Goal: Task Accomplishment & Management: Complete application form

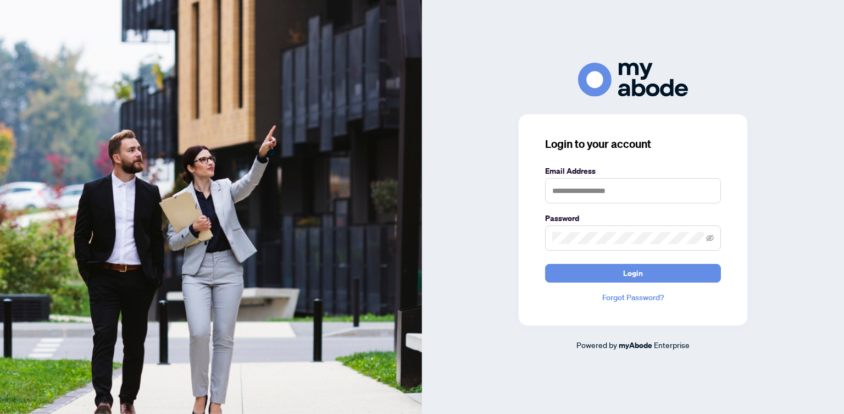
click at [0, 413] on nordpass-portal at bounding box center [0, 414] width 0 height 0
type input "**********"
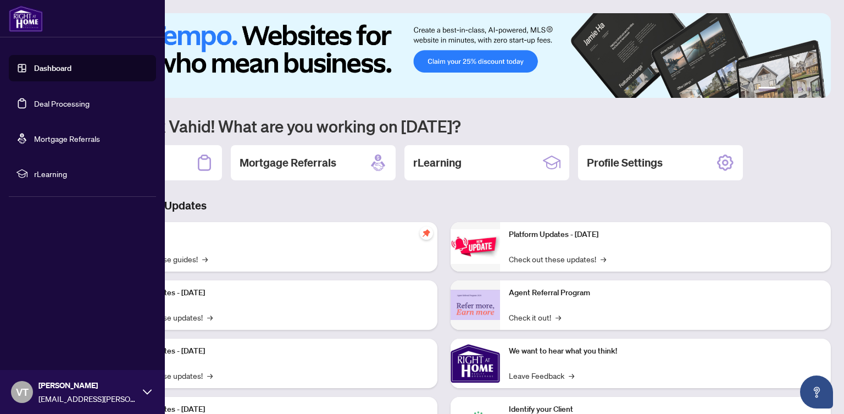
click at [34, 106] on link "Deal Processing" at bounding box center [61, 103] width 55 height 10
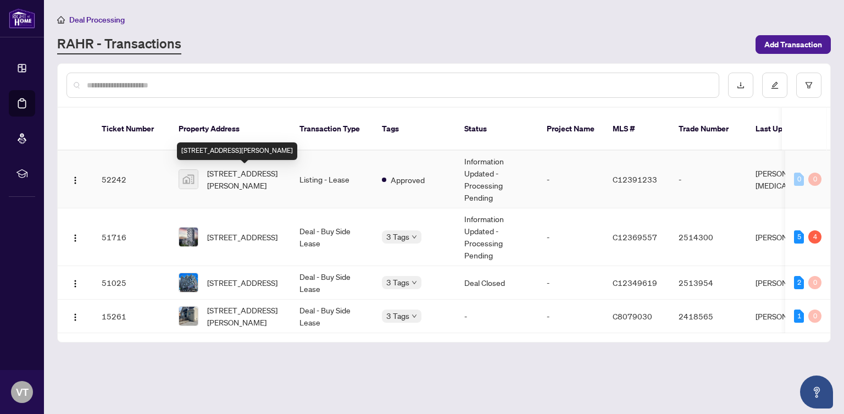
click at [225, 177] on span "[STREET_ADDRESS][PERSON_NAME]" at bounding box center [244, 179] width 75 height 24
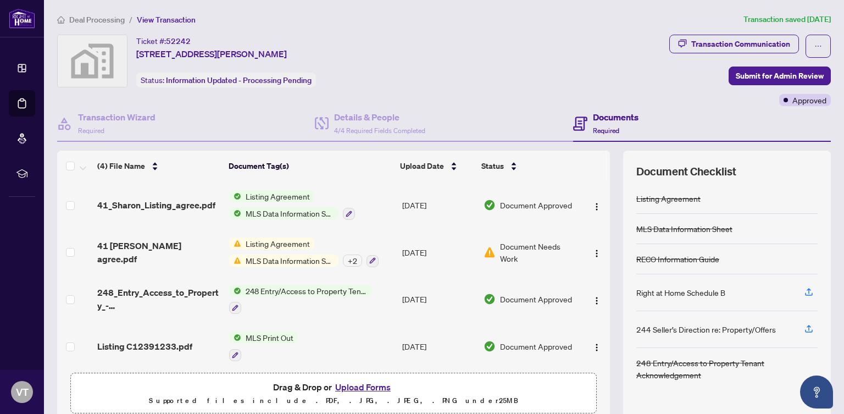
scroll to position [3, 0]
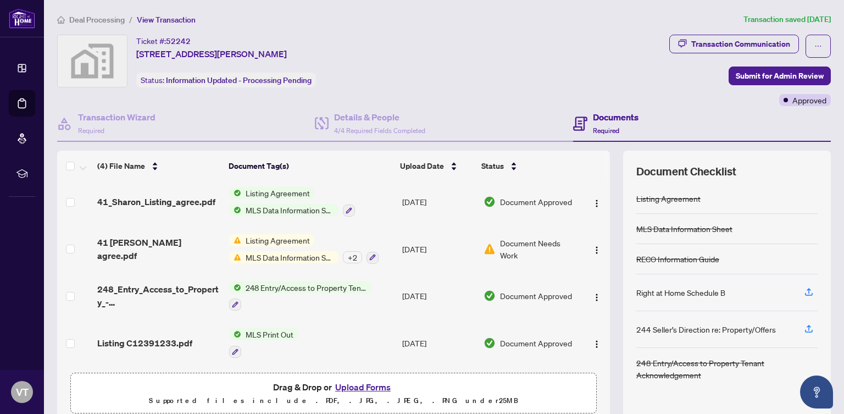
click at [511, 239] on span "Document Needs Work" at bounding box center [538, 249] width 76 height 24
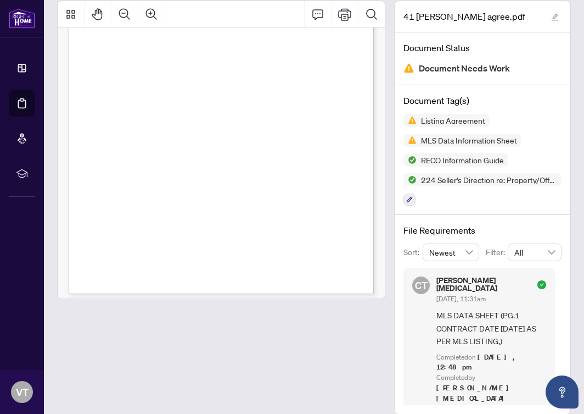
scroll to position [2267, 0]
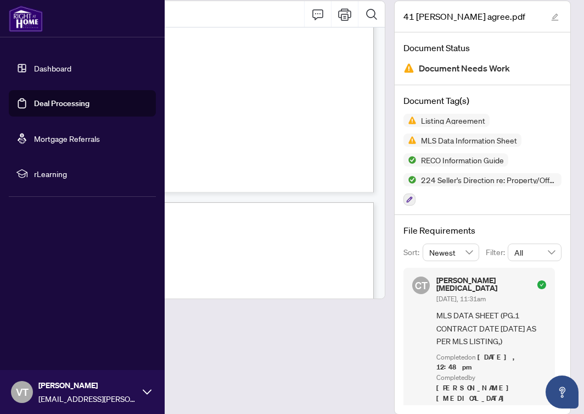
click at [34, 103] on link "Deal Processing" at bounding box center [61, 103] width 55 height 10
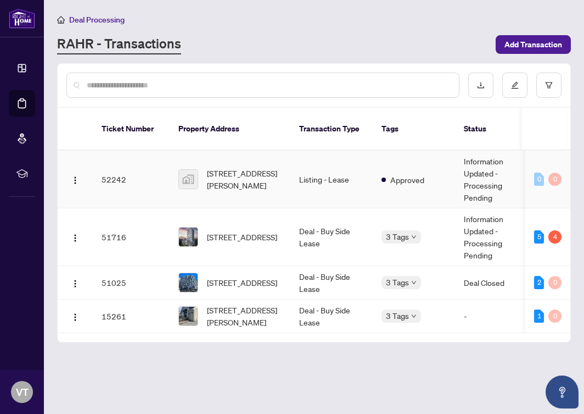
click at [110, 174] on td "52242" at bounding box center [131, 179] width 77 height 58
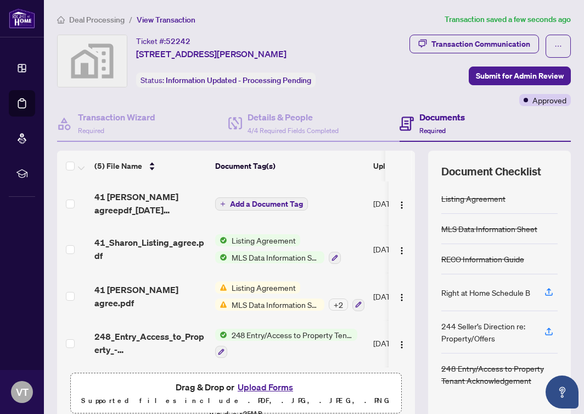
click at [254, 200] on span "Add a Document Tag" at bounding box center [266, 204] width 73 height 8
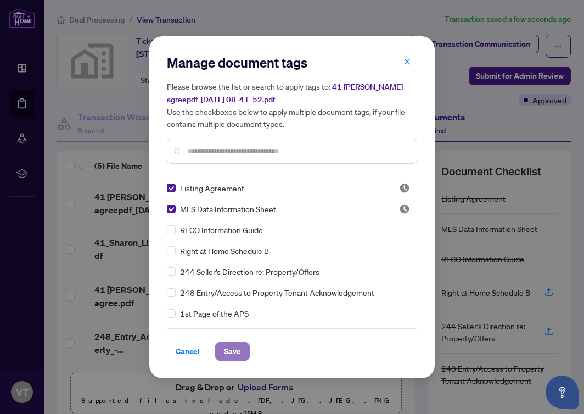
click at [230, 354] on span "Save" at bounding box center [232, 351] width 17 height 18
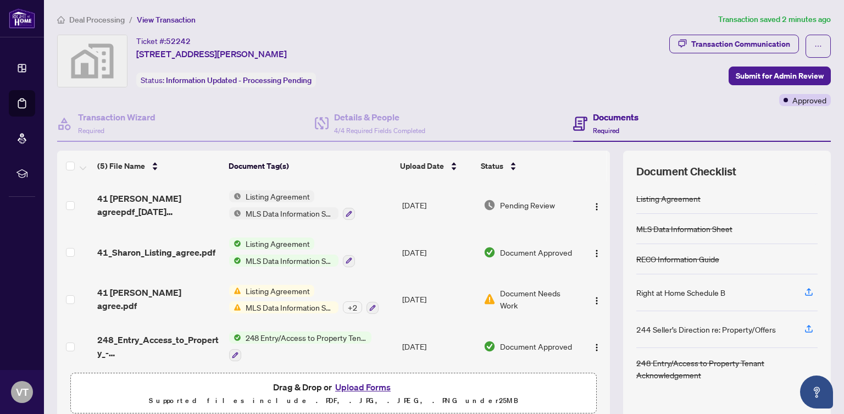
click at [362, 386] on button "Upload Forms" at bounding box center [363, 386] width 62 height 14
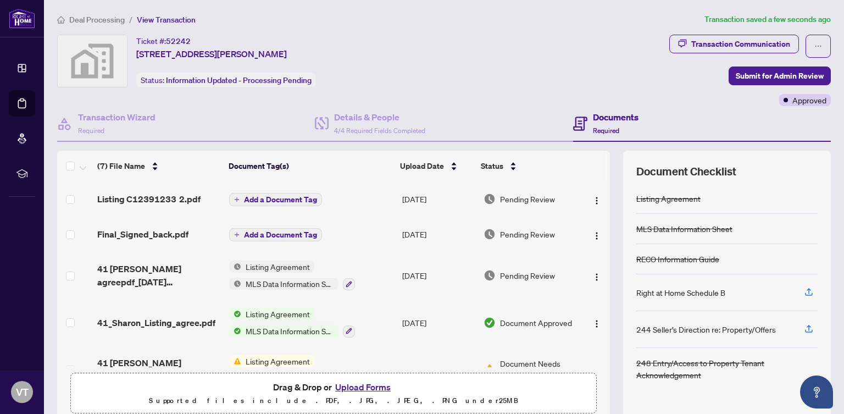
click at [258, 233] on span "Add a Document Tag" at bounding box center [280, 235] width 73 height 8
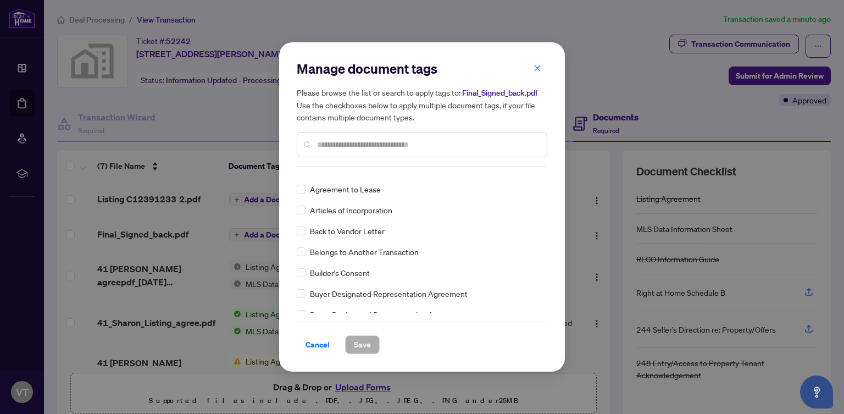
scroll to position [246, 0]
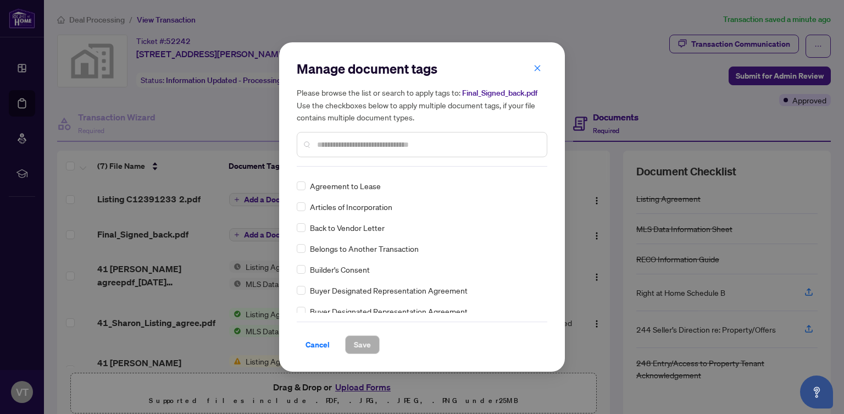
click at [322, 147] on input "text" at bounding box center [427, 144] width 221 height 12
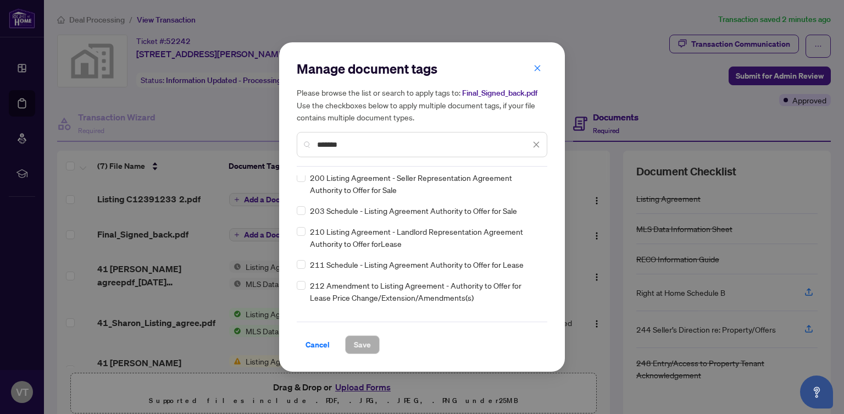
scroll to position [50, 0]
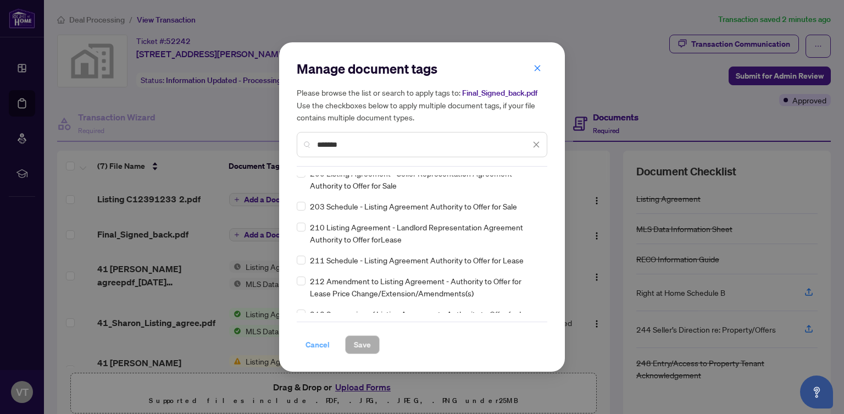
type input "*******"
click at [317, 349] on span "Cancel" at bounding box center [317, 345] width 24 height 18
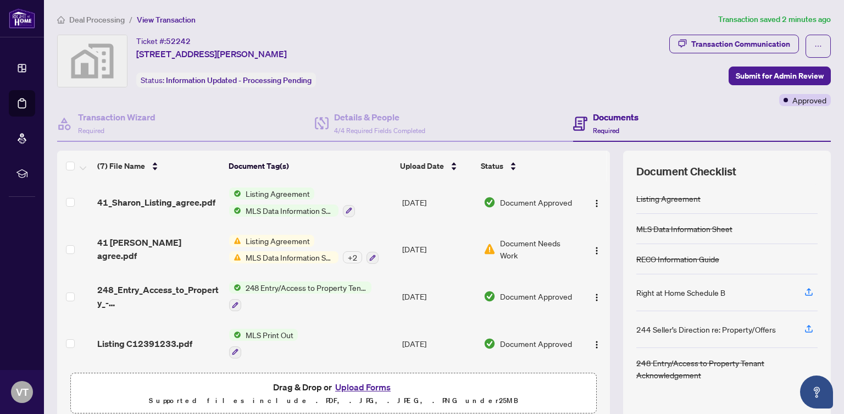
scroll to position [0, 0]
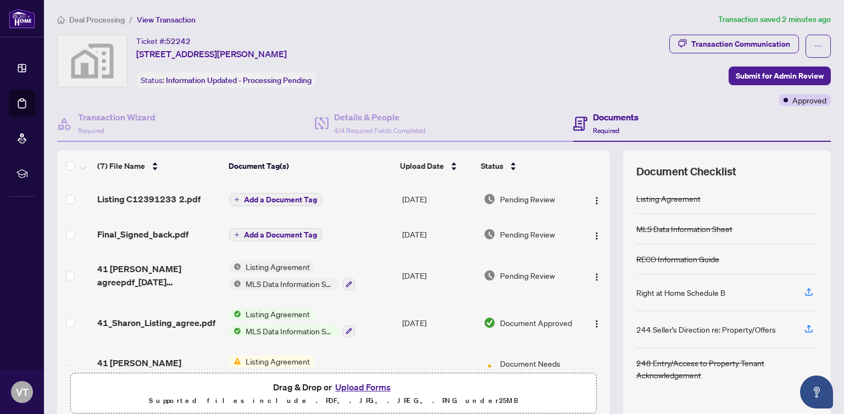
click at [273, 197] on span "Add a Document Tag" at bounding box center [280, 199] width 73 height 8
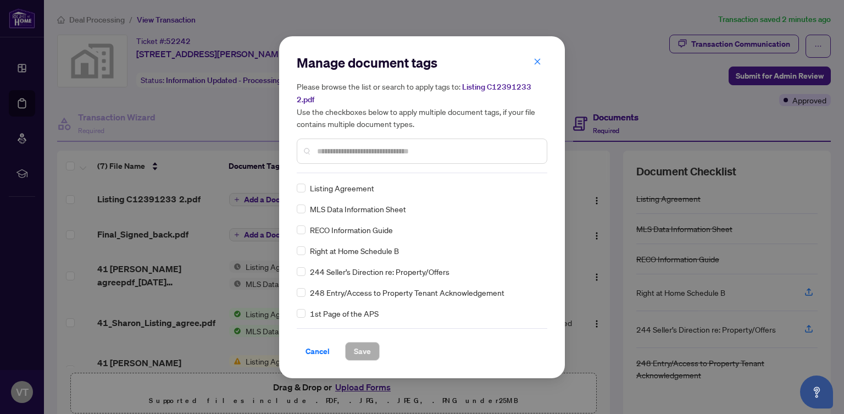
click at [324, 147] on input "text" at bounding box center [427, 151] width 221 height 12
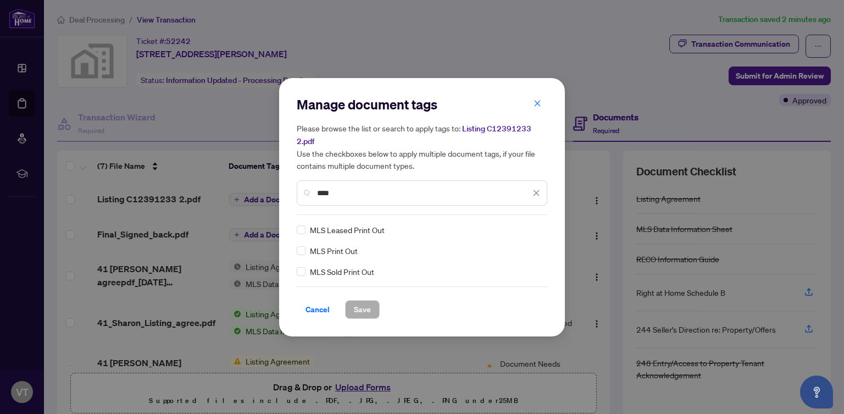
type input "****"
click at [358, 306] on span "Save" at bounding box center [362, 309] width 17 height 18
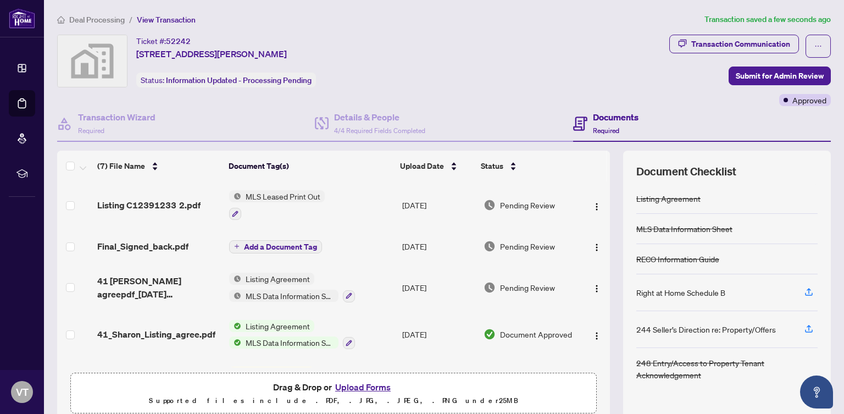
click at [247, 244] on span "Add a Document Tag" at bounding box center [280, 247] width 73 height 8
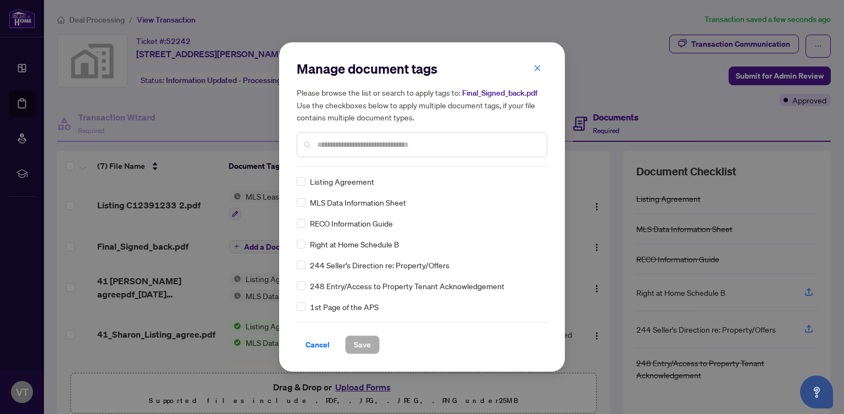
click at [328, 148] on input "text" at bounding box center [427, 144] width 221 height 12
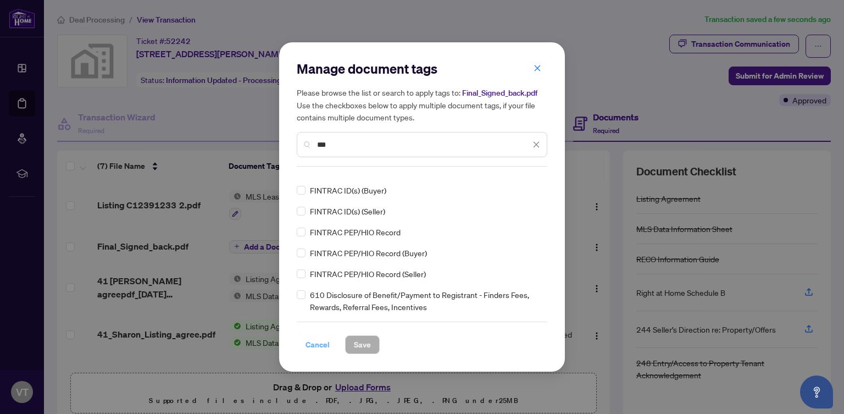
type input "***"
click at [315, 350] on span "Cancel" at bounding box center [317, 345] width 24 height 18
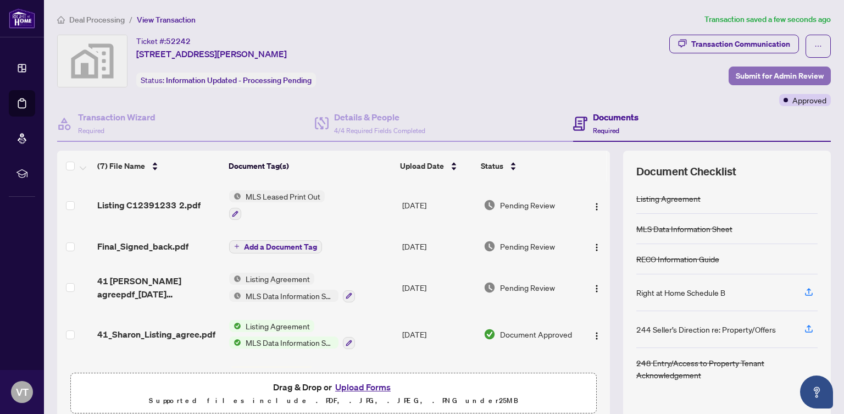
click at [780, 76] on span "Submit for Admin Review" at bounding box center [779, 76] width 88 height 18
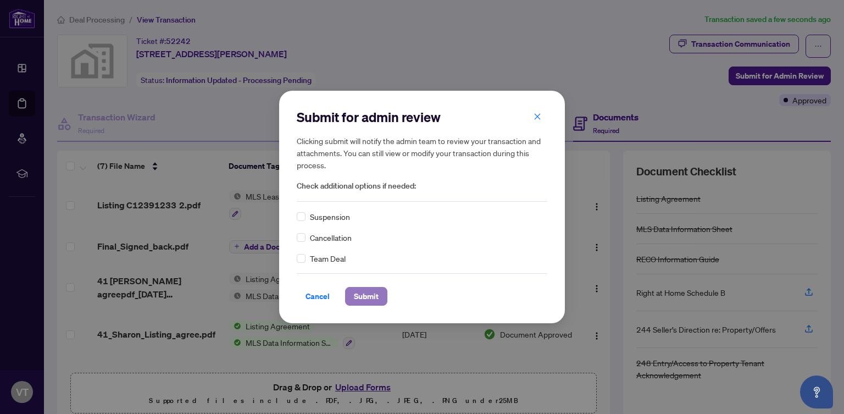
click at [357, 296] on span "Submit" at bounding box center [366, 296] width 25 height 18
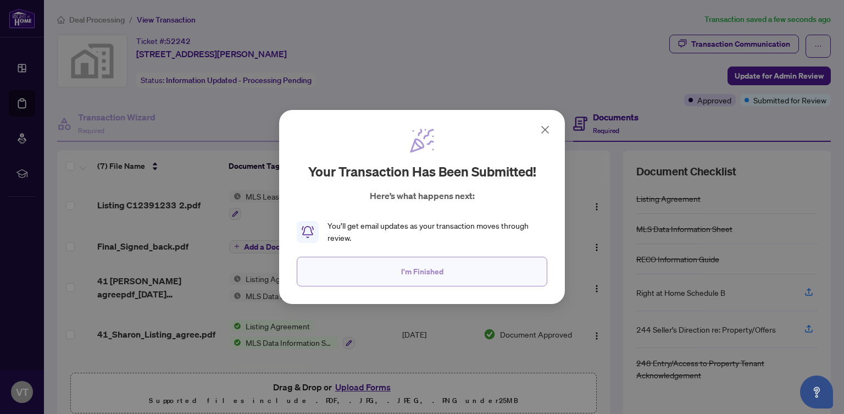
click at [399, 280] on button "I'm Finished" at bounding box center [422, 271] width 250 height 30
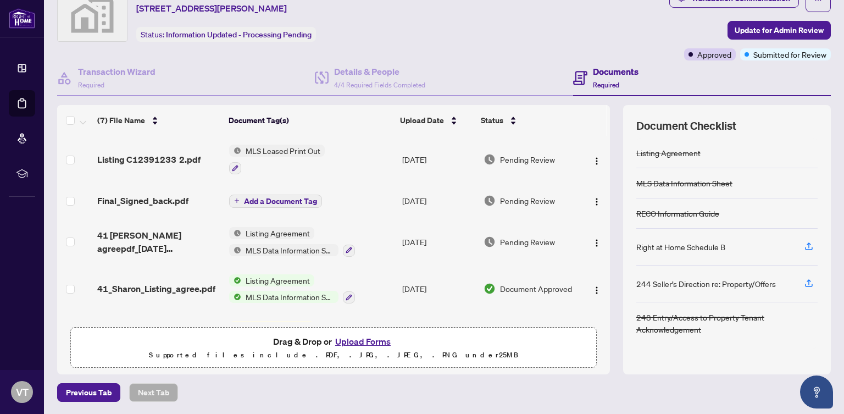
scroll to position [0, 0]
